Goal: Transaction & Acquisition: Purchase product/service

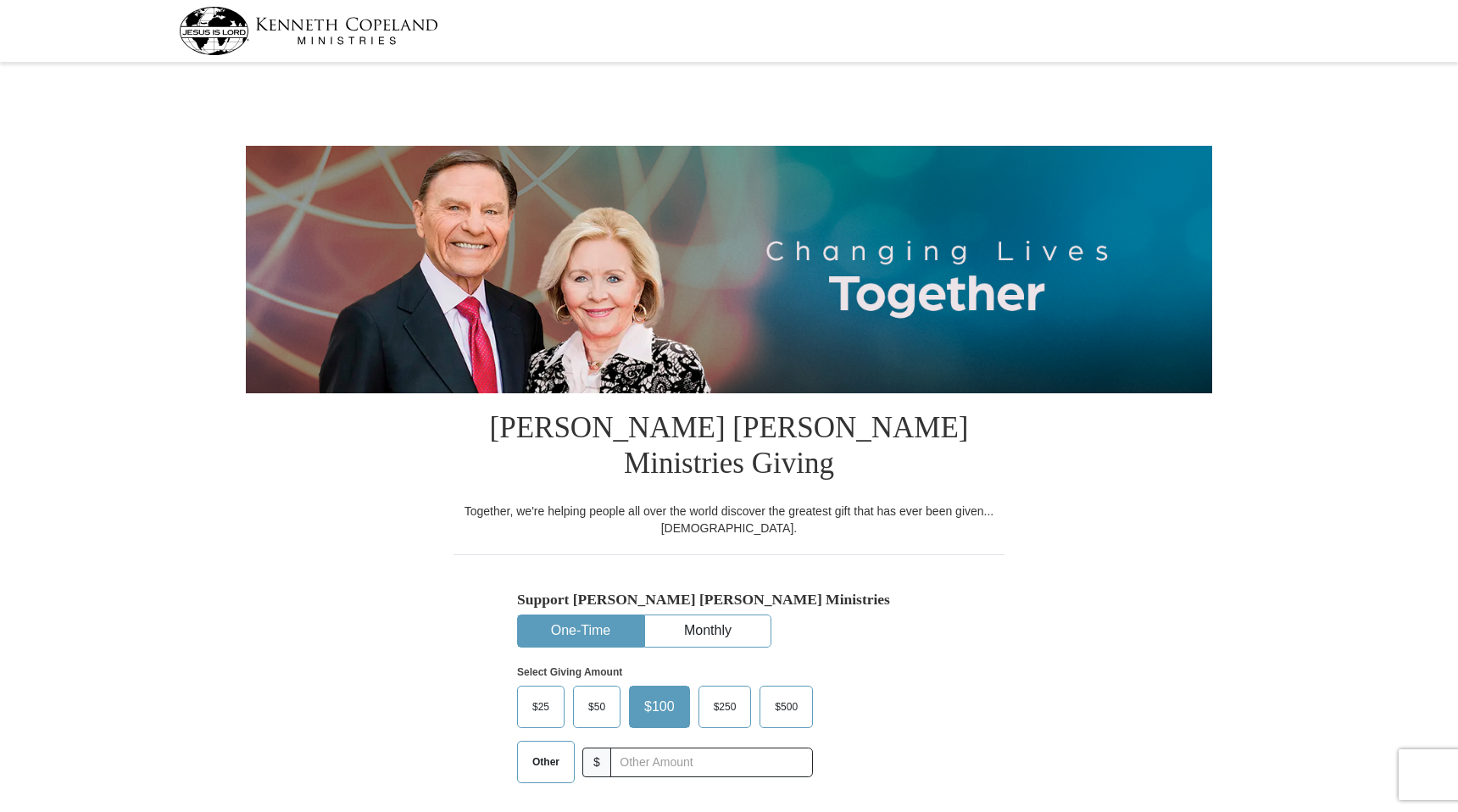
select select "AZ"
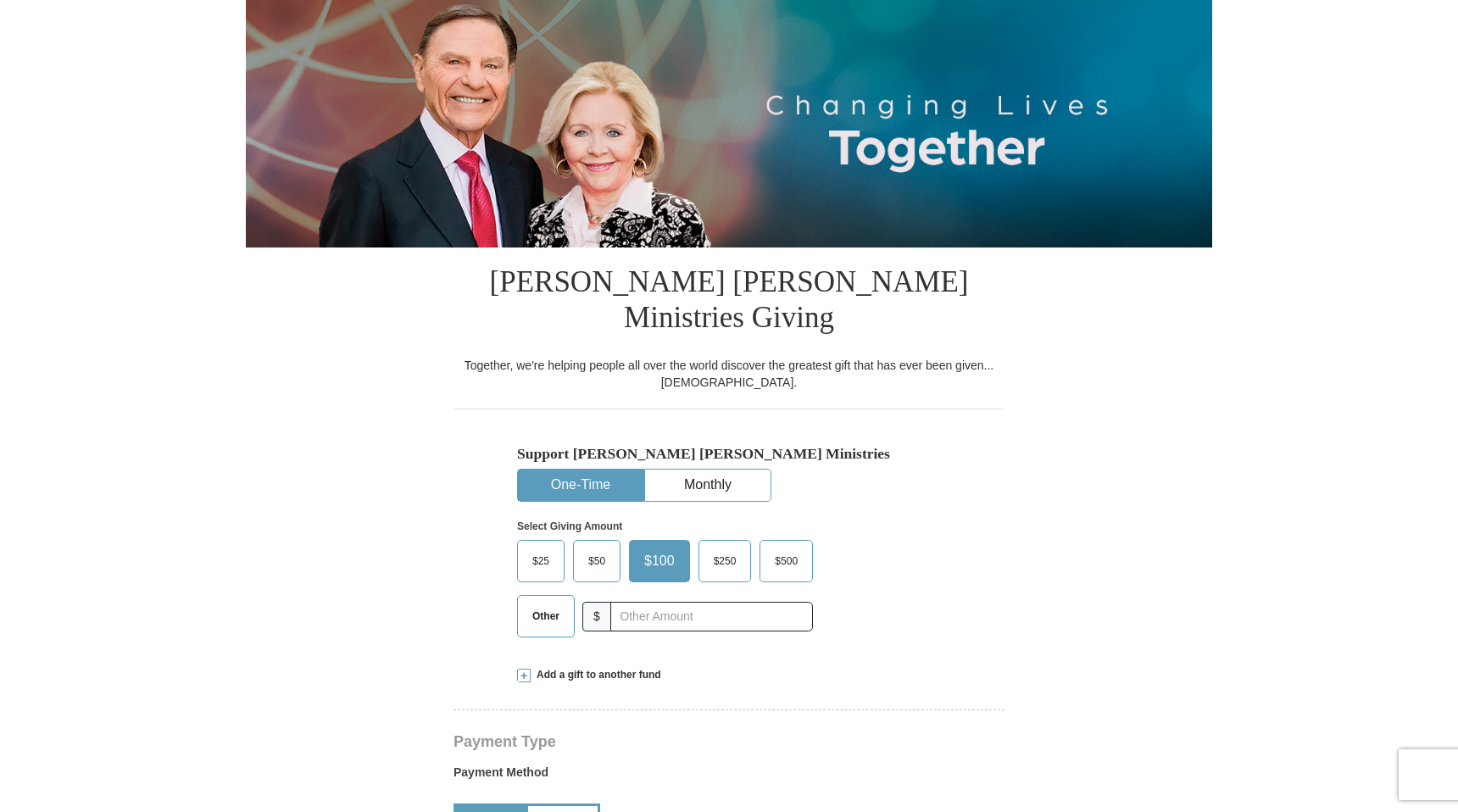
scroll to position [153, 0]
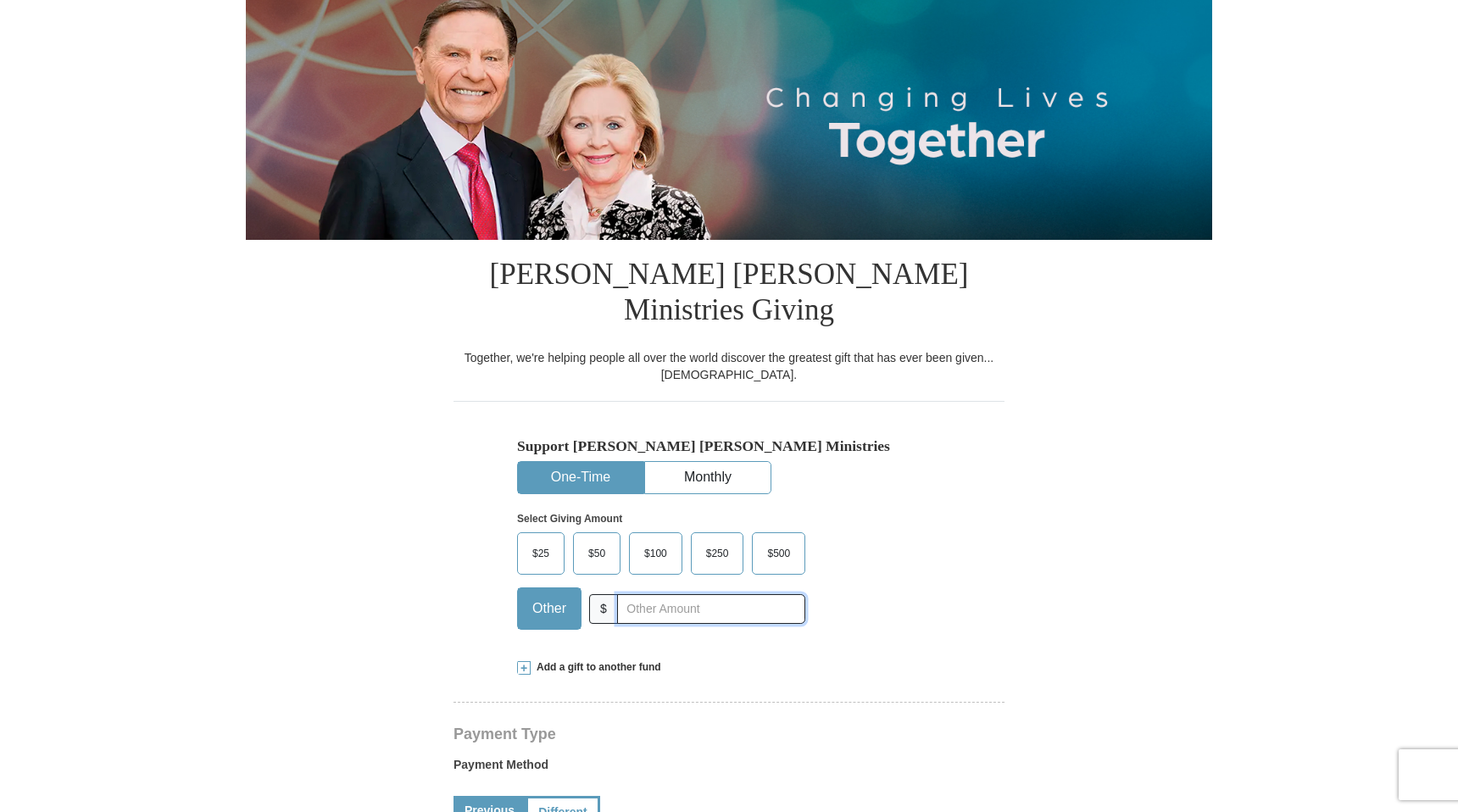
click at [632, 594] on input "text" at bounding box center [711, 609] width 188 height 30
type input "460"
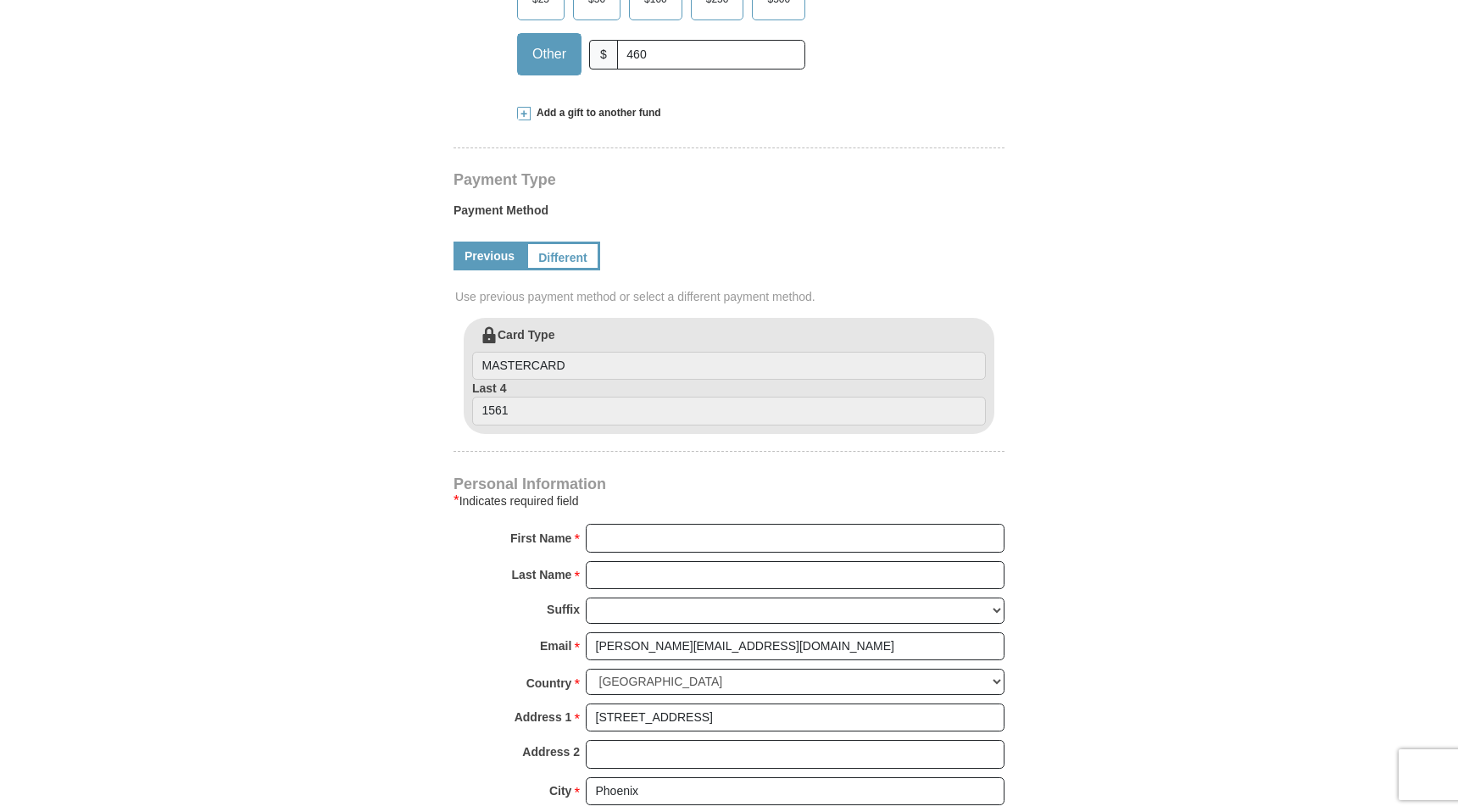
scroll to position [737, 0]
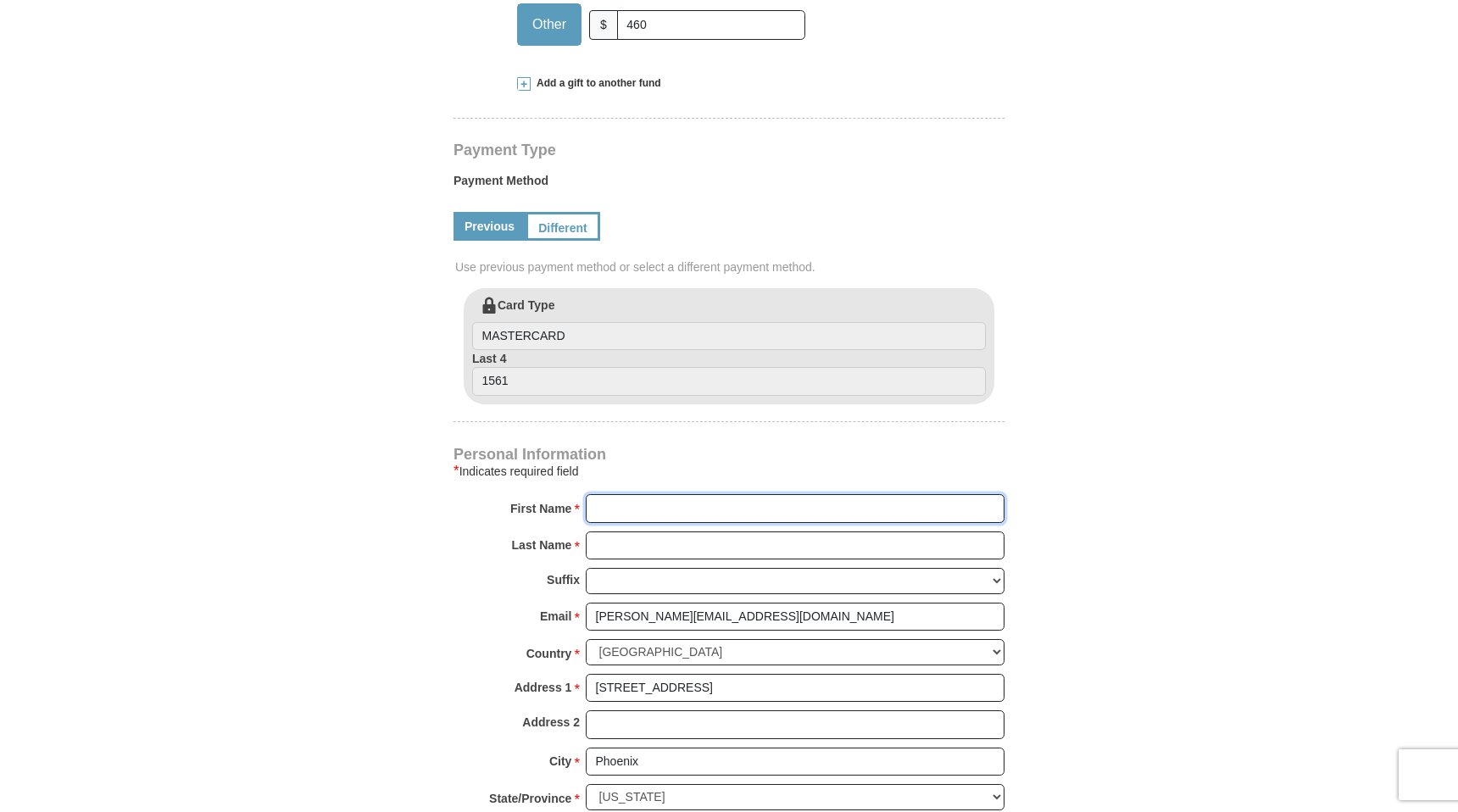
click at [613, 494] on input "First Name *" at bounding box center [795, 508] width 419 height 29
type input "[PERSON_NAME]"
click at [445, 510] on form "[PERSON_NAME] [PERSON_NAME] Ministries Giving Together, we're helping people al…" at bounding box center [729, 346] width 967 height 2030
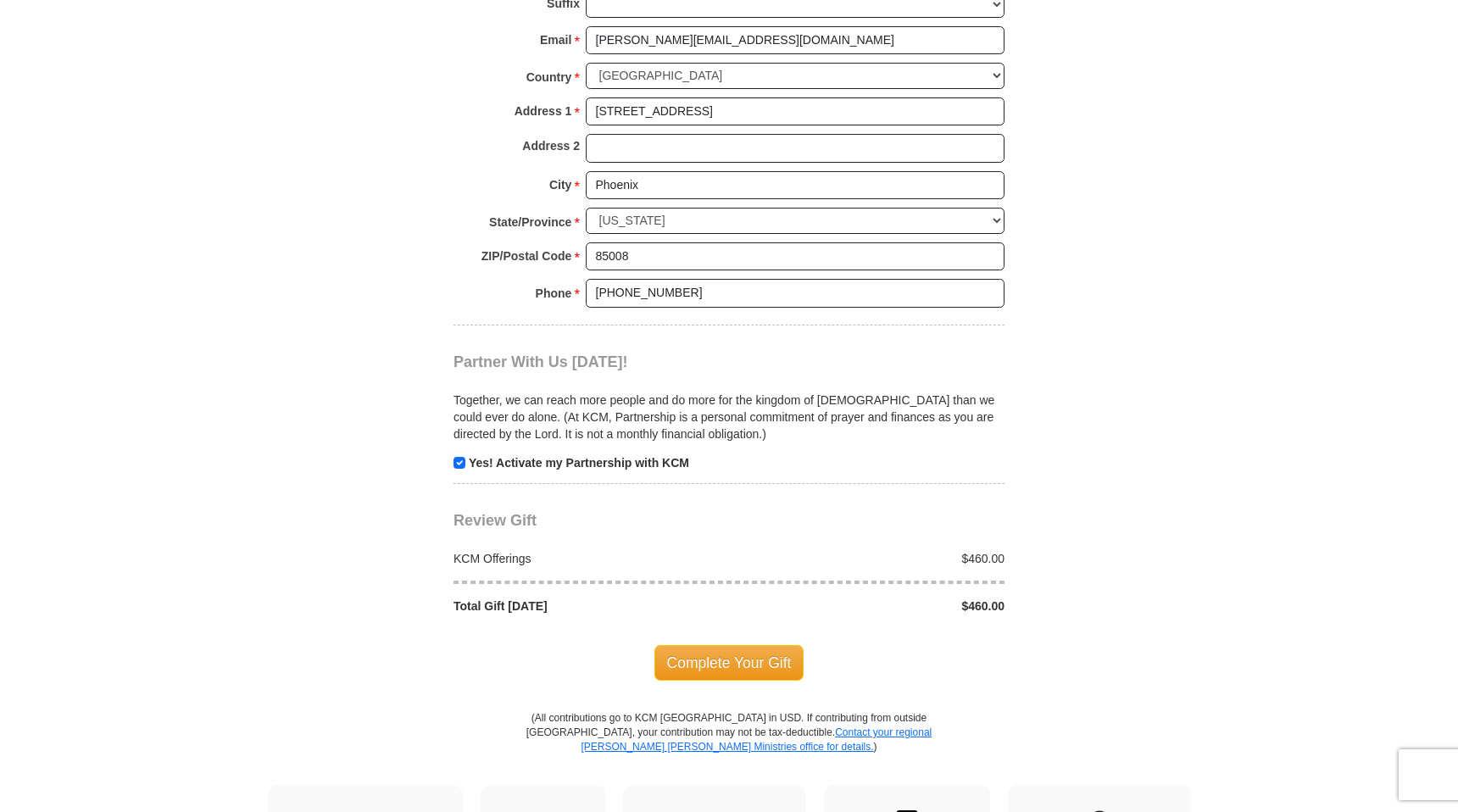
scroll to position [1325, 0]
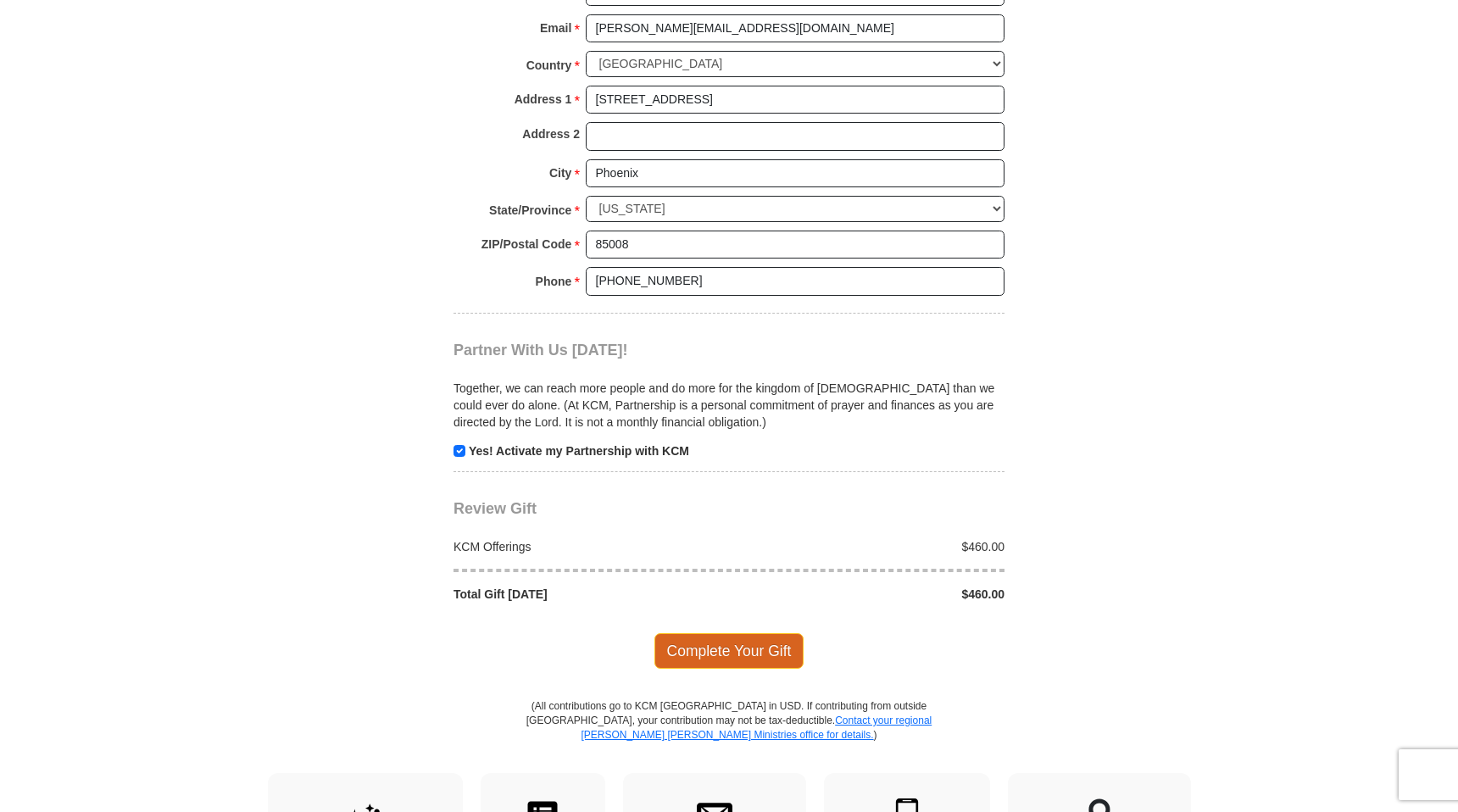
click at [750, 633] on span "Complete Your Gift" at bounding box center [729, 651] width 150 height 35
